Goal: Information Seeking & Learning: Learn about a topic

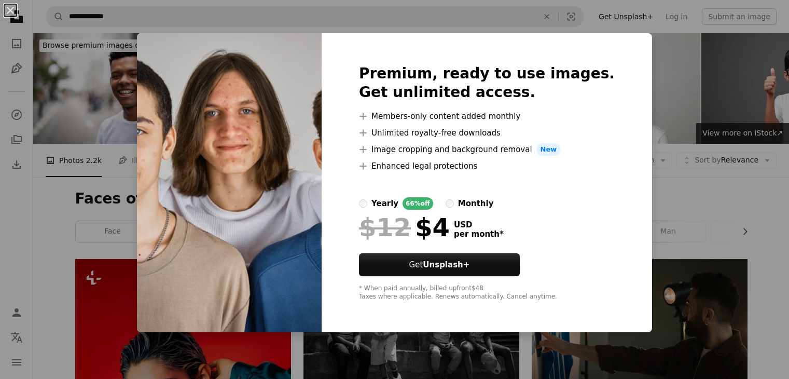
scroll to position [865, 0]
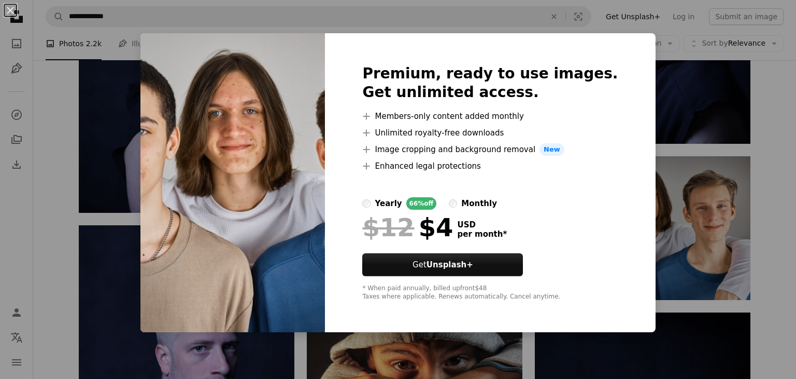
click at [733, 199] on div "An X shape Premium, ready to use images. Get unlimited access. A plus sign Memb…" at bounding box center [398, 189] width 796 height 379
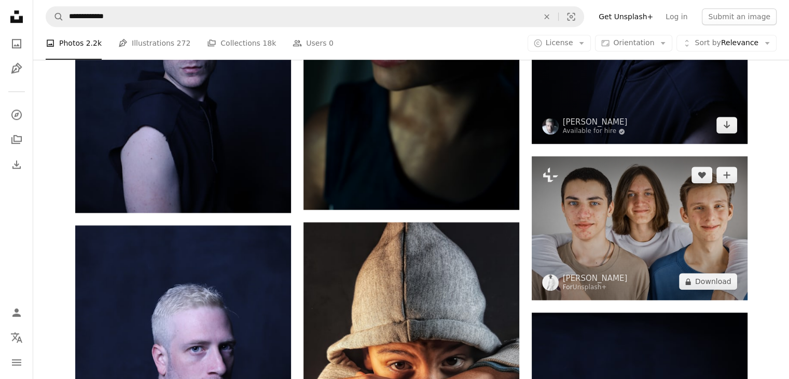
scroll to position [709, 0]
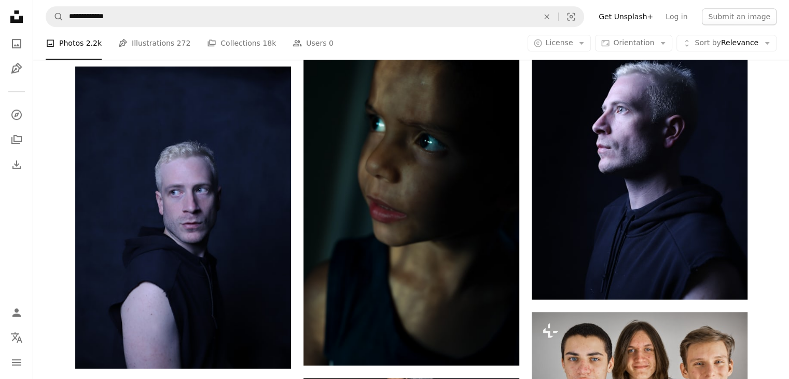
click at [781, 371] on div at bounding box center [781, 371] width 0 height 0
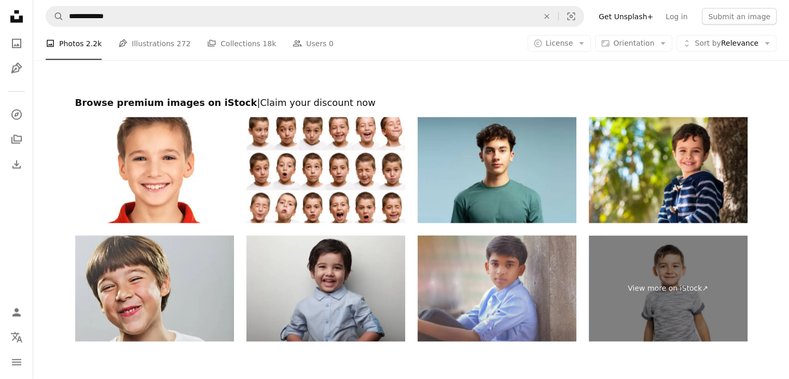
scroll to position [2340, 0]
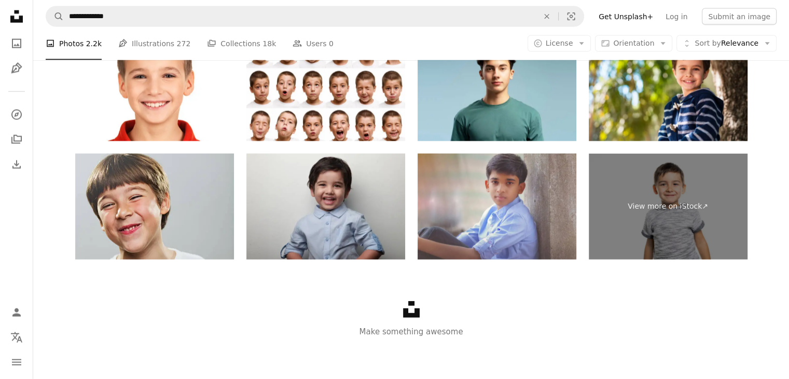
click at [414, 311] on icon at bounding box center [411, 309] width 17 height 17
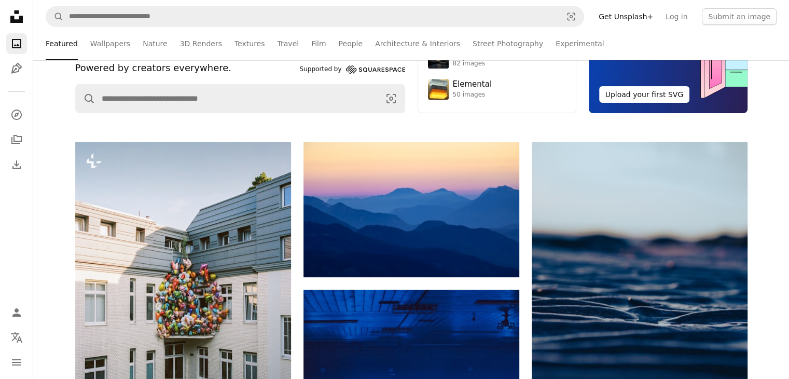
scroll to position [52, 0]
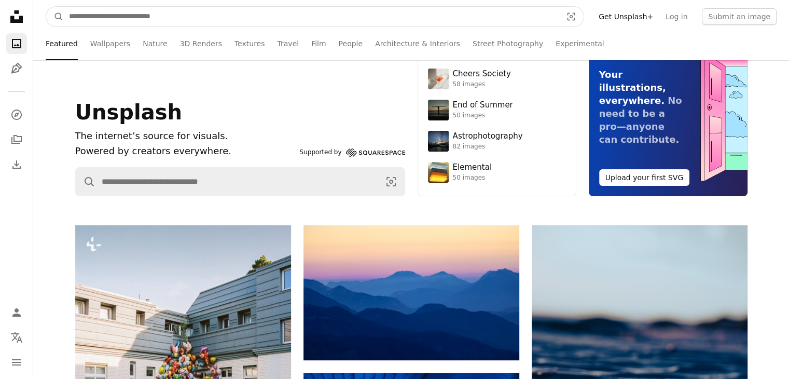
click at [226, 25] on input "Find visuals sitewide" at bounding box center [311, 17] width 495 height 20
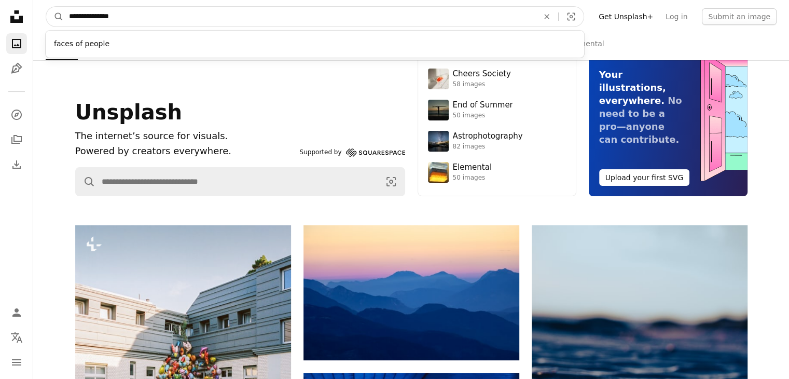
type input "**********"
click at [46, 7] on button "A magnifying glass" at bounding box center [55, 17] width 18 height 20
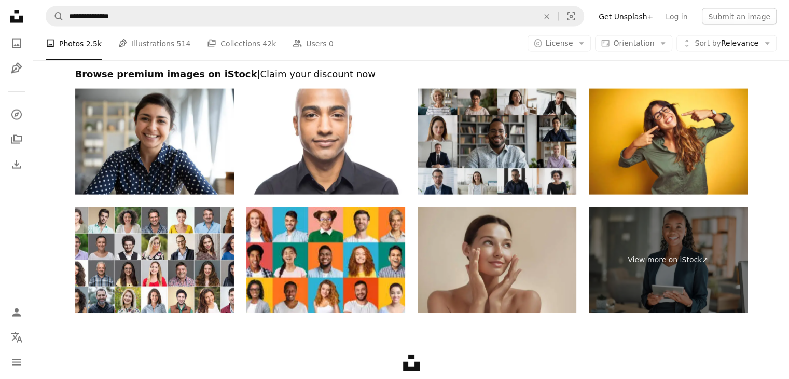
scroll to position [2285, 0]
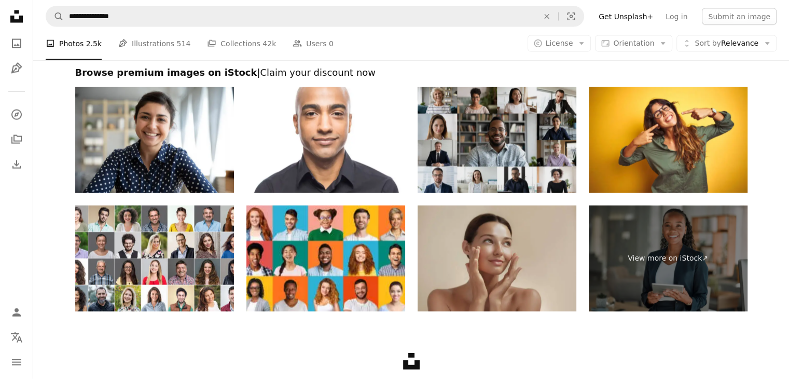
click at [558, 171] on img at bounding box center [496, 140] width 159 height 106
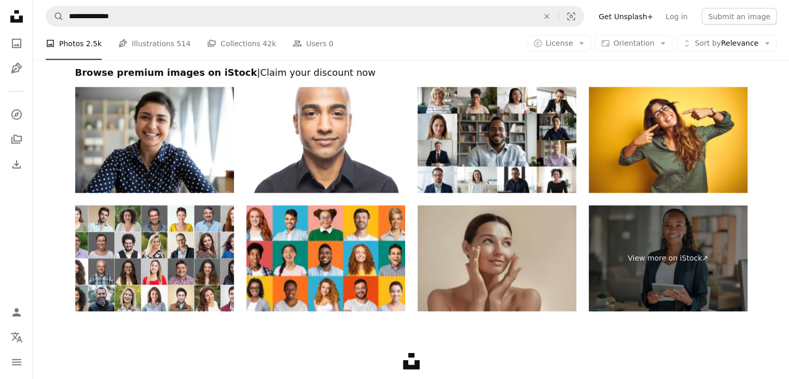
drag, startPoint x: 307, startPoint y: 272, endPoint x: 333, endPoint y: 328, distance: 61.5
click at [333, 328] on div "Unsplash logo Make something awesome" at bounding box center [411, 371] width 756 height 120
